Goal: Task Accomplishment & Management: Use online tool/utility

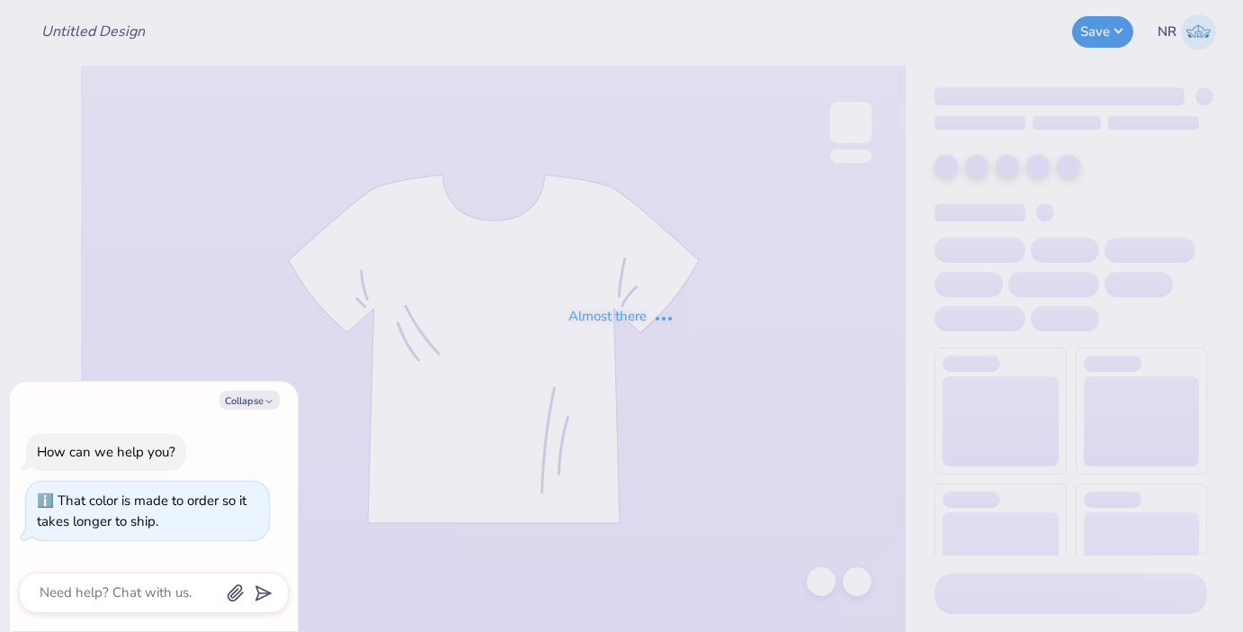
type textarea "x"
type input "GPHI Shorts"
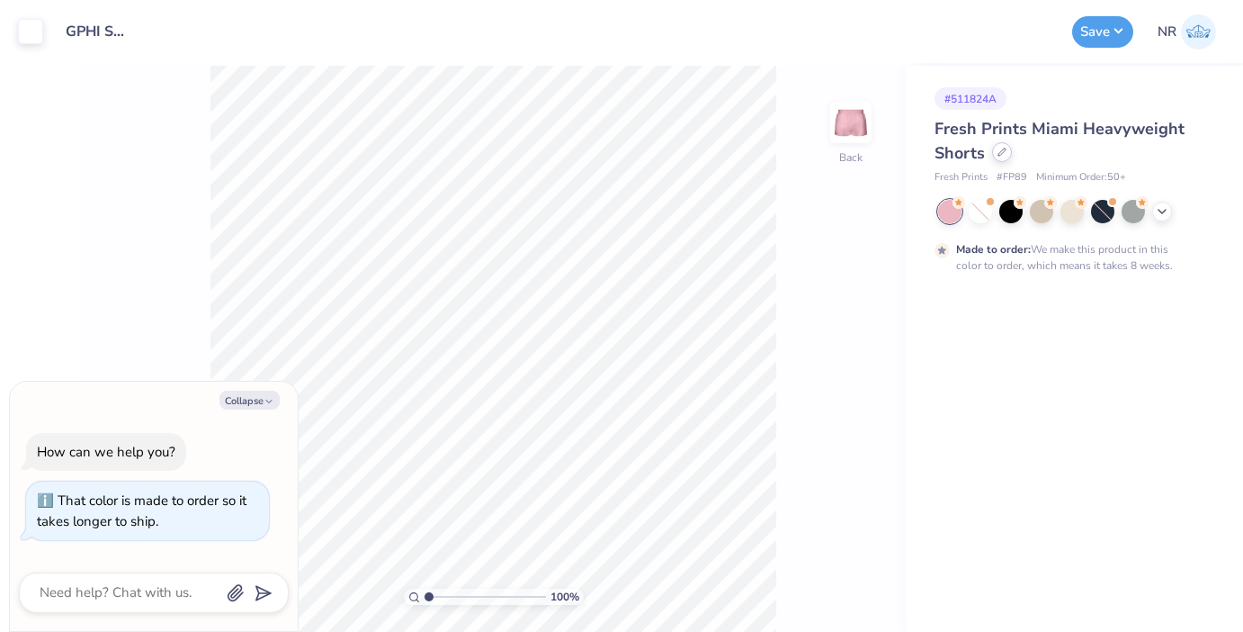
click at [1002, 151] on icon at bounding box center [1002, 152] width 9 height 9
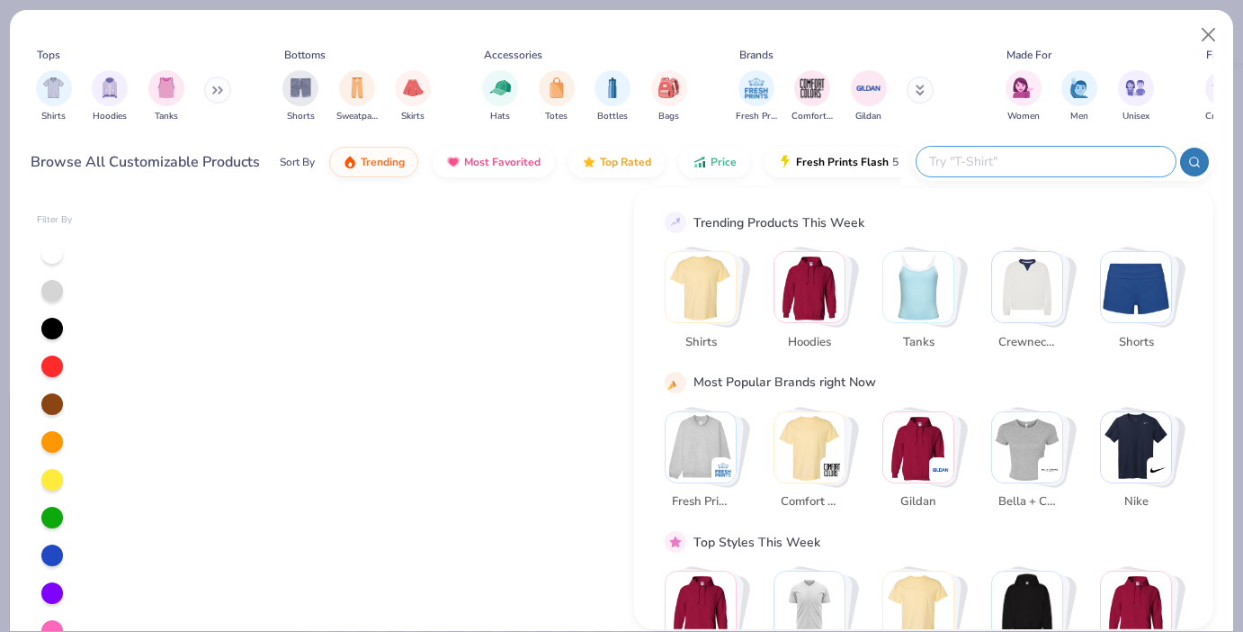
click at [1067, 161] on input "text" at bounding box center [1046, 161] width 236 height 21
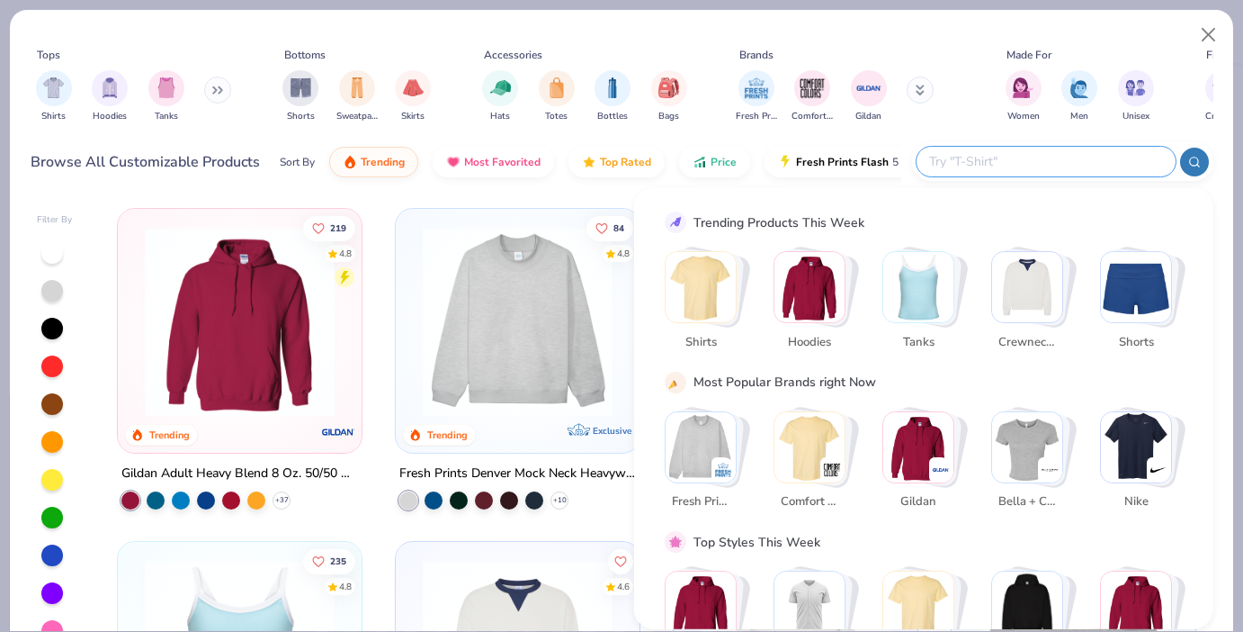
type textarea "x"
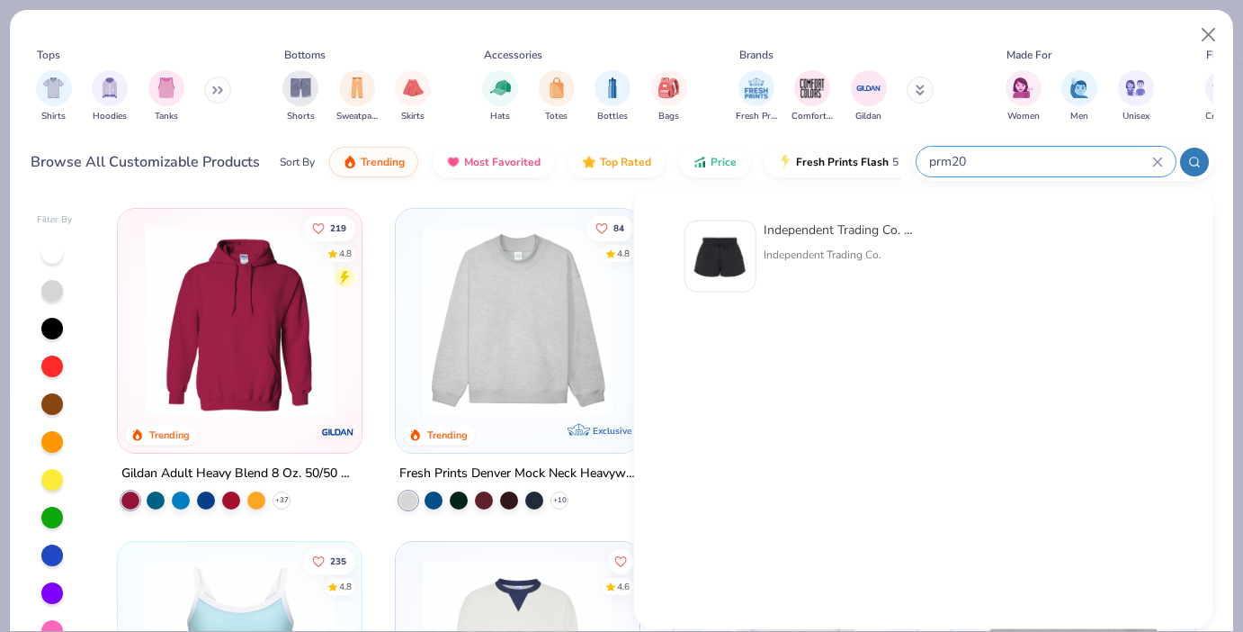
type input "prm20"
click at [704, 260] on img at bounding box center [721, 257] width 56 height 56
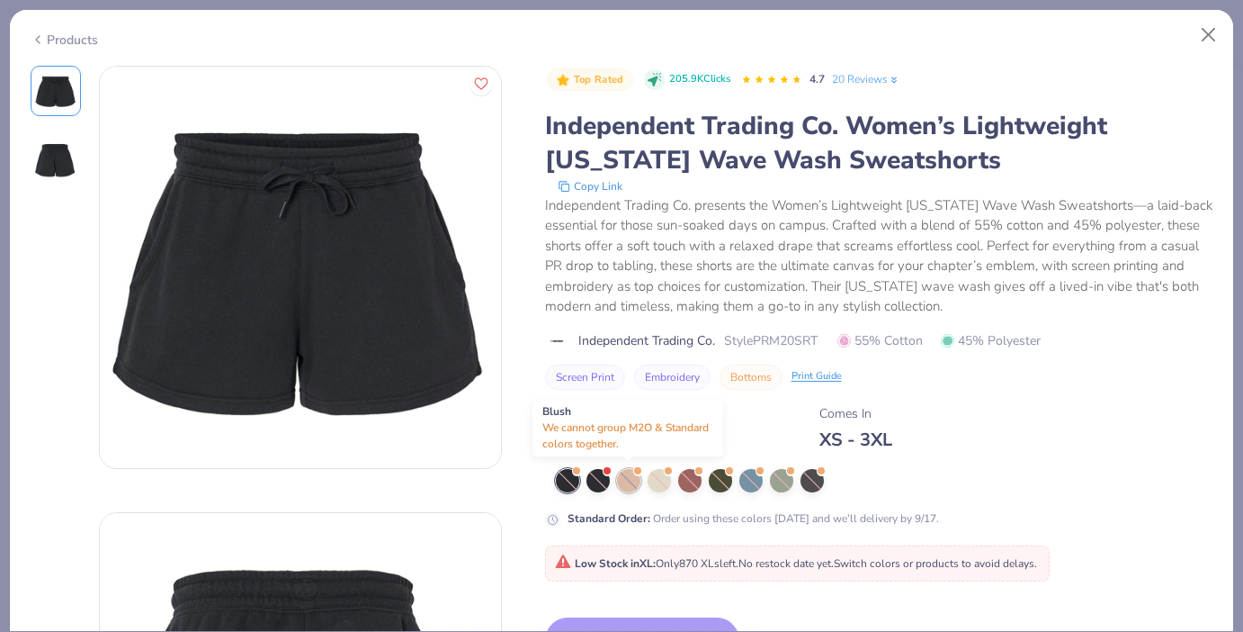
click at [628, 477] on div at bounding box center [628, 480] width 23 height 23
click at [1201, 31] on button "Close" at bounding box center [1209, 35] width 34 height 34
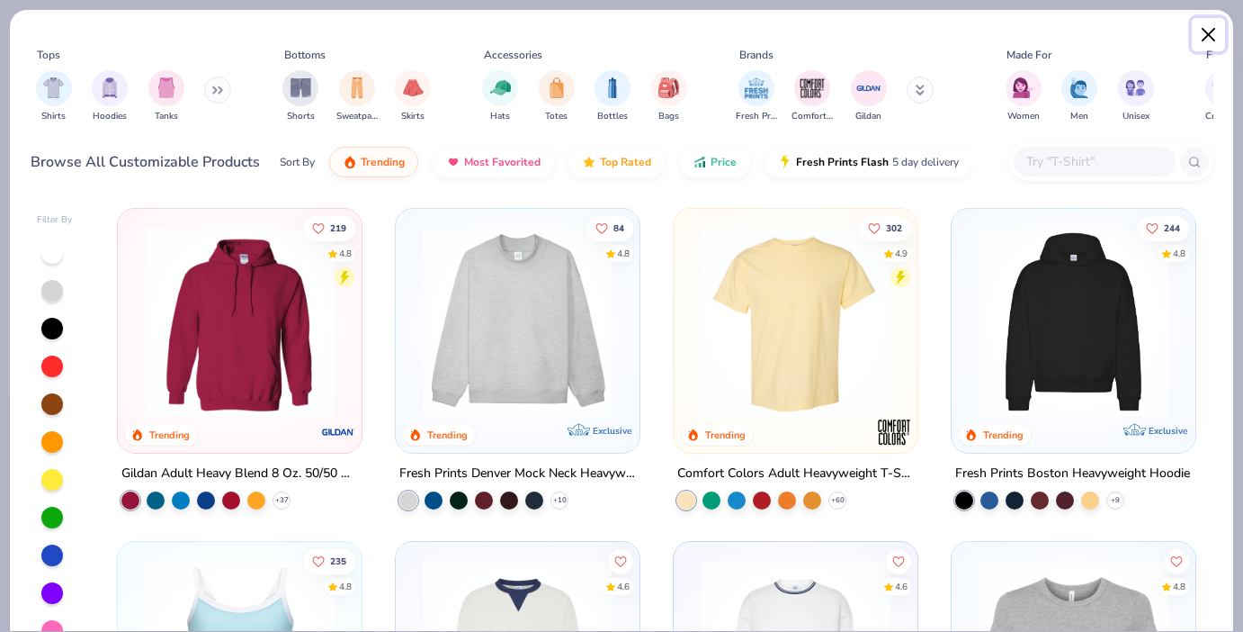
click at [1209, 27] on button "Close" at bounding box center [1209, 35] width 34 height 34
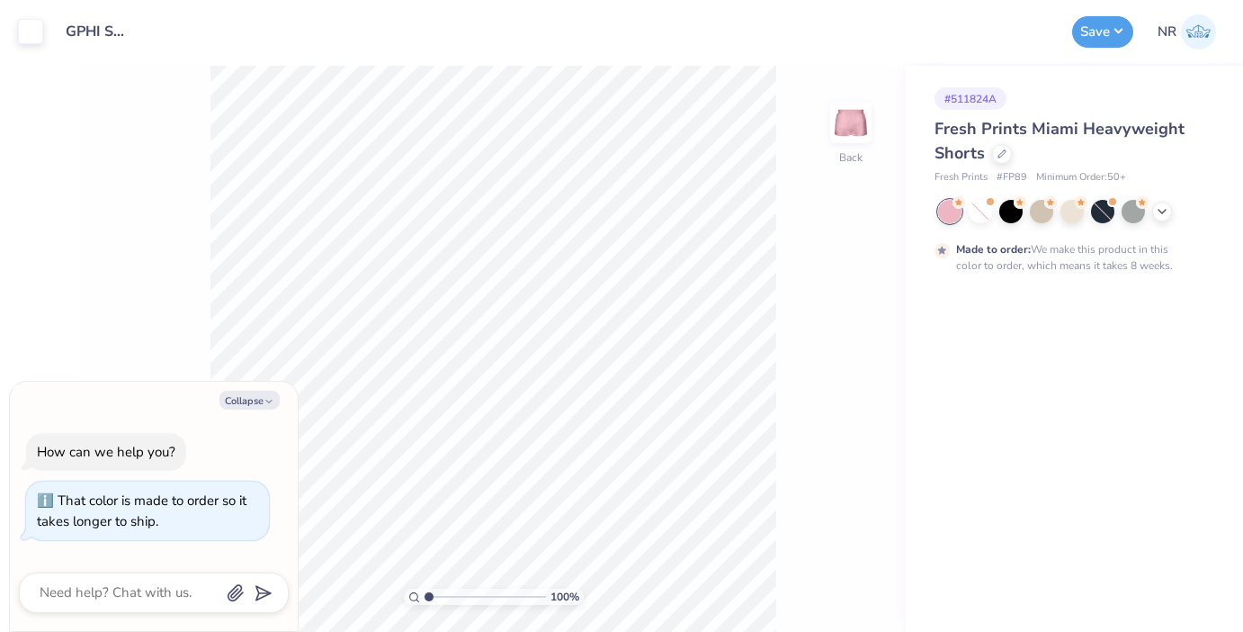
type textarea "x"
